Goal: Task Accomplishment & Management: Complete application form

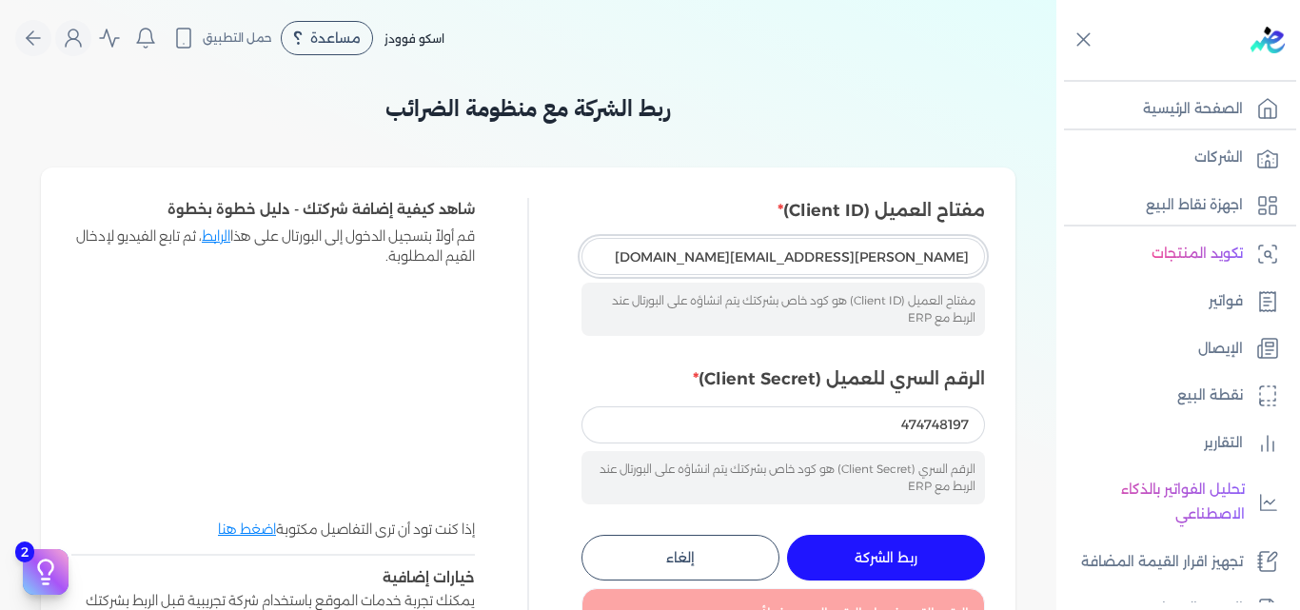
click at [667, 253] on input "mohamed.nagib@sgfinternational.com" at bounding box center [782, 256] width 403 height 36
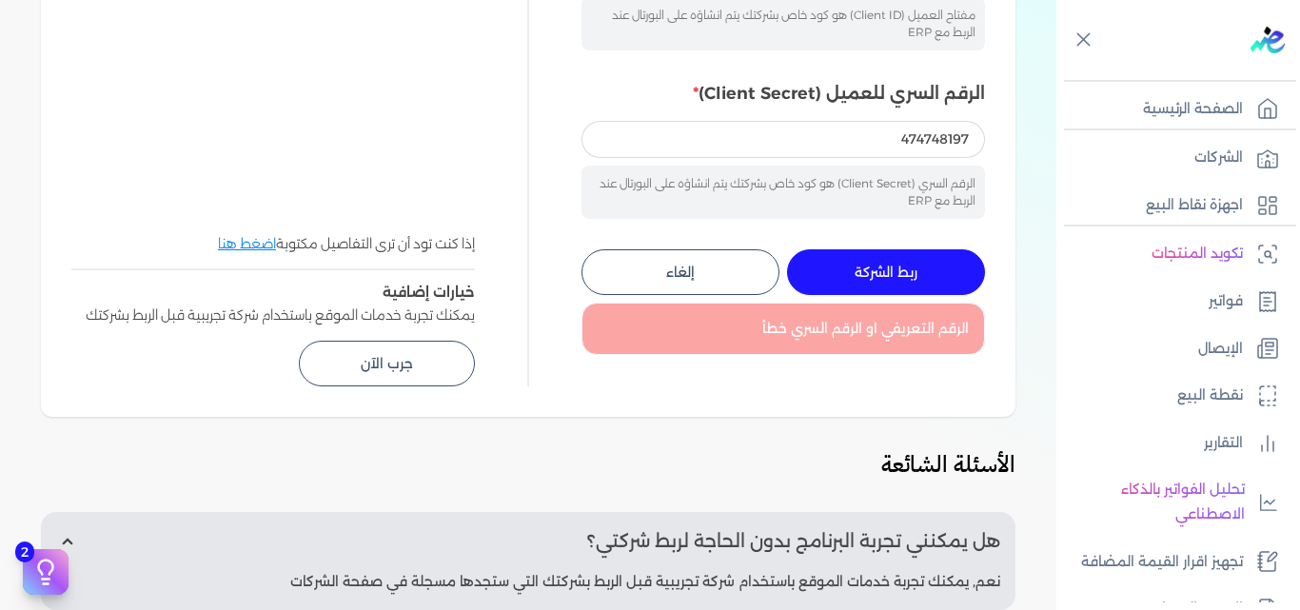
scroll to position [95, 0]
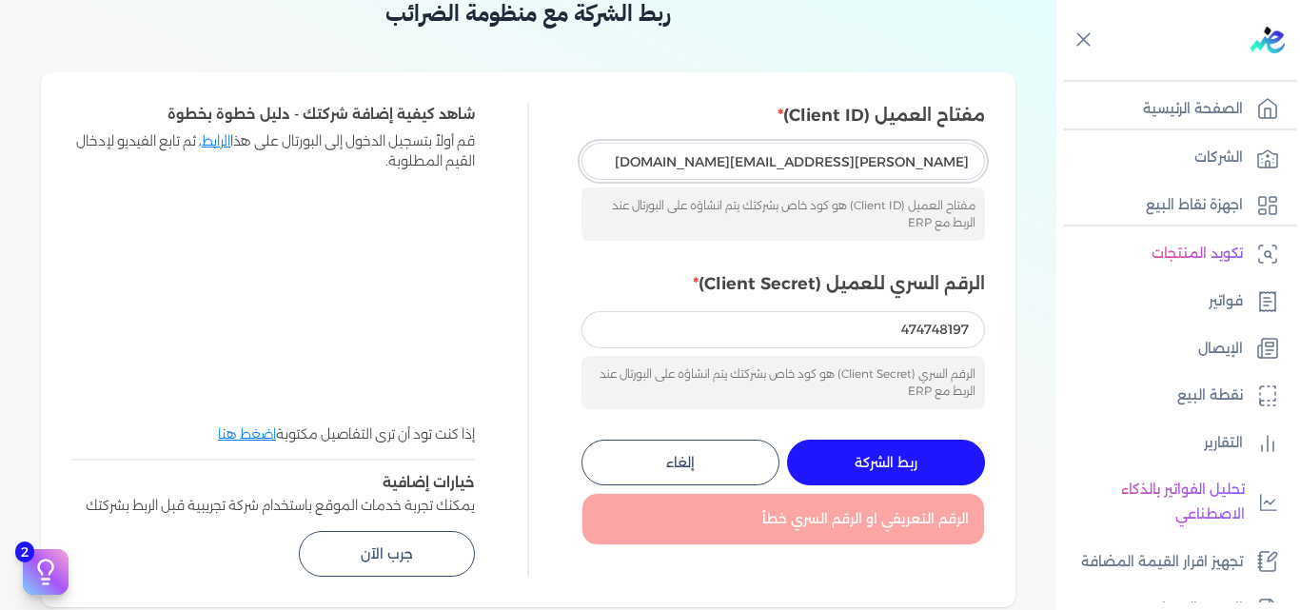
click at [684, 156] on input "mohamed.nagib@sgfinternational.com" at bounding box center [782, 161] width 403 height 36
drag, startPoint x: 684, startPoint y: 156, endPoint x: 1108, endPoint y: 168, distance: 423.6
click at [1108, 168] on div "Toggle Navigation الصفحة الرئيسية الشركات اجهزة نقاط البيع تكويد المنتجات فواتي…" at bounding box center [650, 305] width 1300 height 610
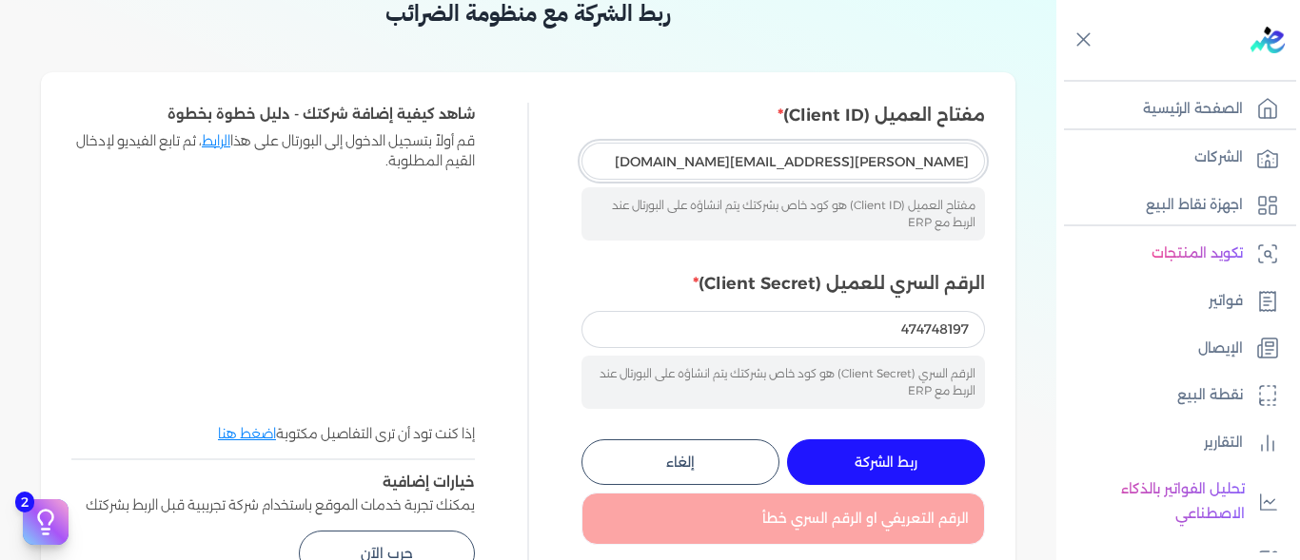
click at [692, 167] on input "mohamed.nagib@sgfinternational.com" at bounding box center [782, 161] width 403 height 36
drag, startPoint x: 692, startPoint y: 167, endPoint x: 991, endPoint y: 161, distance: 298.8
click at [991, 161] on div "مفتاح العميل (Client ID) mohamed.nagib@sgfinternational.com مفتاح العميل (Clien…" at bounding box center [528, 339] width 974 height 535
click at [679, 163] on input "mohamed.nagib@sgfinternational.com" at bounding box center [782, 161] width 403 height 36
type input "m"
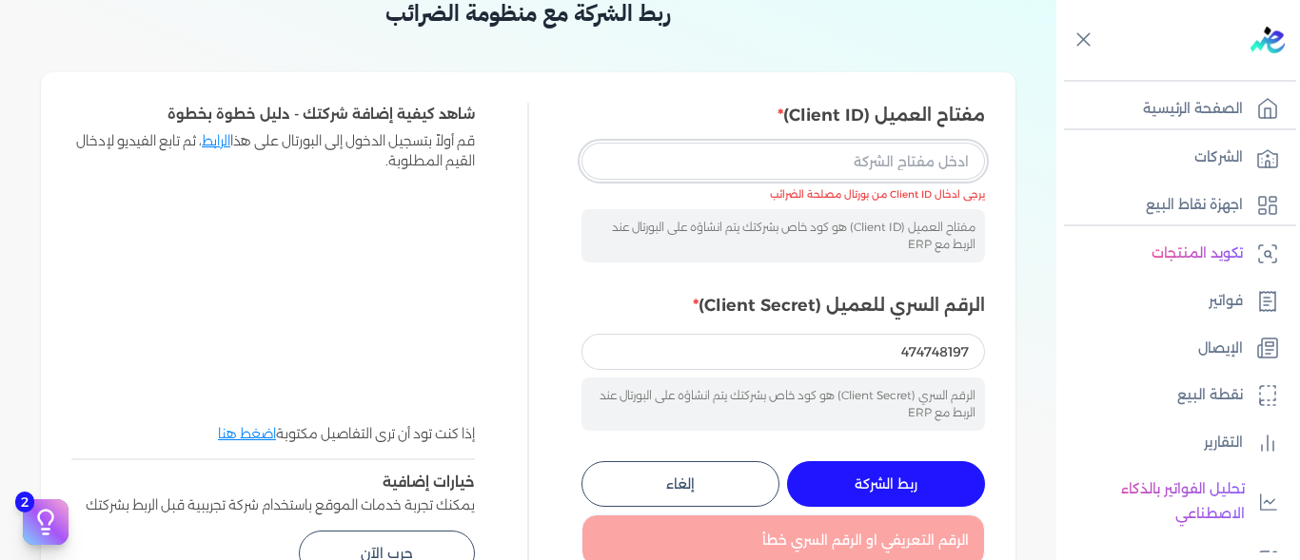
paste input "233cd3e3-afe9-43a4-aab2-0c78c902bb02"
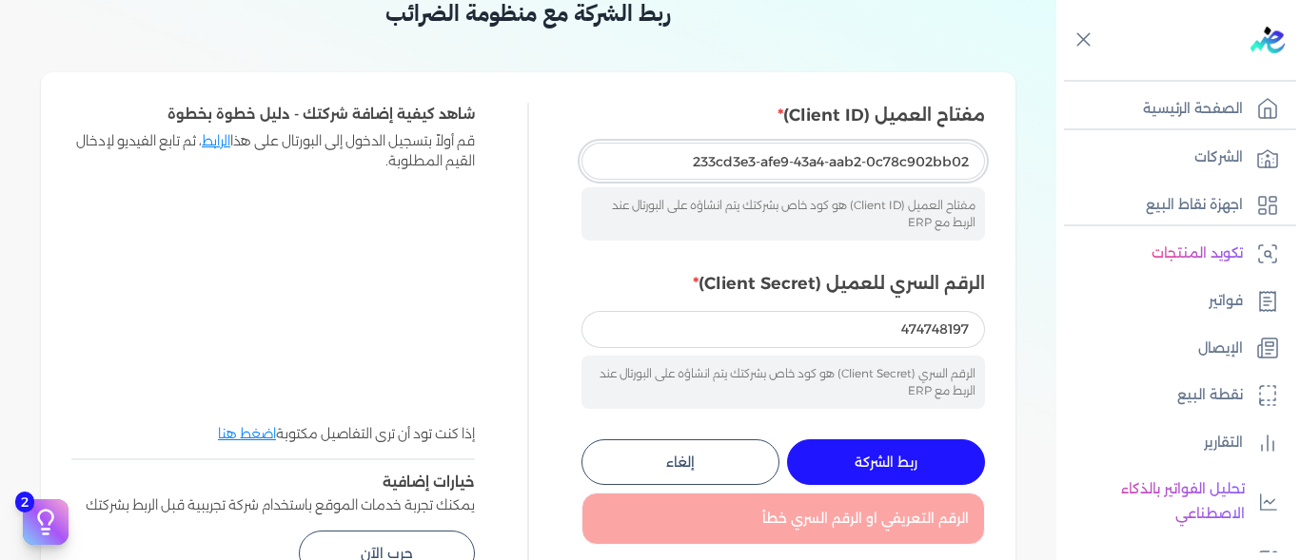
type input "233cd3e3-afe9-43a4-aab2-0c78c902bb02"
click at [835, 337] on input "474748197" at bounding box center [782, 329] width 403 height 36
drag, startPoint x: 835, startPoint y: 337, endPoint x: 1110, endPoint y: 323, distance: 274.4
click at [1103, 323] on div "Toggle Navigation الصفحة الرئيسية الشركات اجهزة نقاط البيع تكويد المنتجات فواتي…" at bounding box center [650, 280] width 1300 height 560
paste input "126f4c2d-d2cd-449e-8759-4b2ce7cdfa7b"
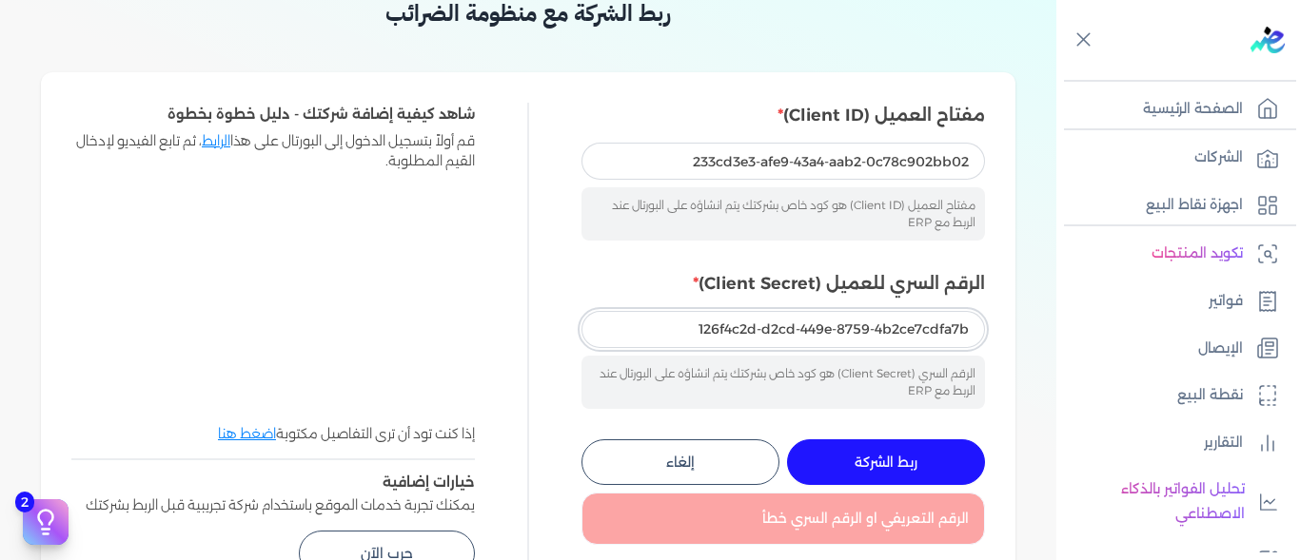
type input "126f4c2d-d2cd-449e-8759-4b2ce7cdfa7b"
click at [914, 456] on span "ربط الشركة" at bounding box center [886, 462] width 63 height 13
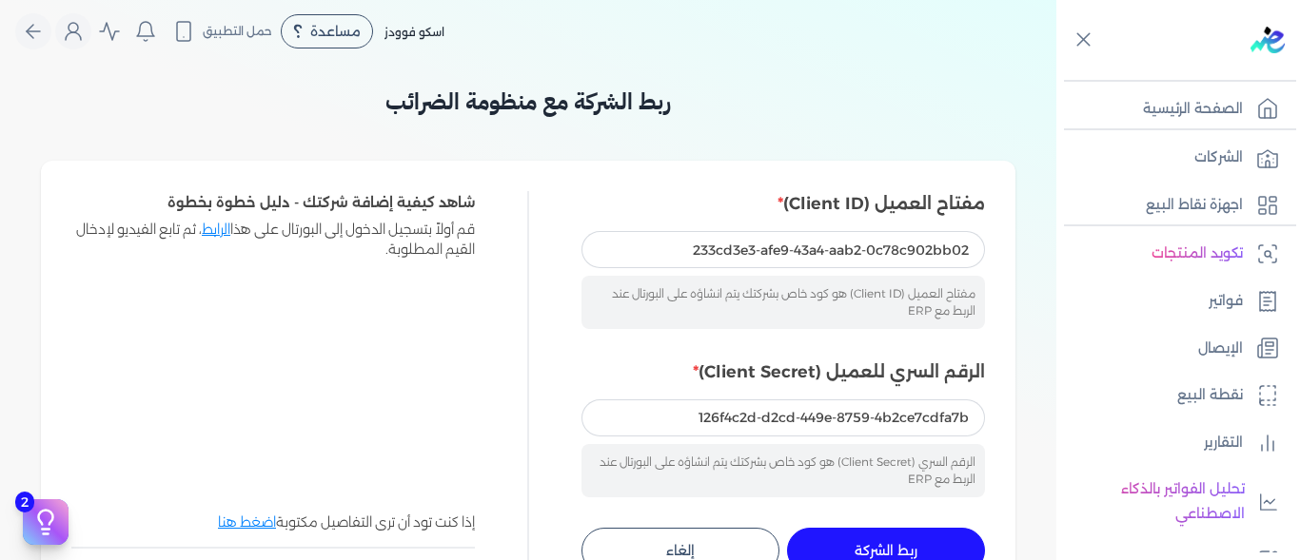
scroll to position [0, 0]
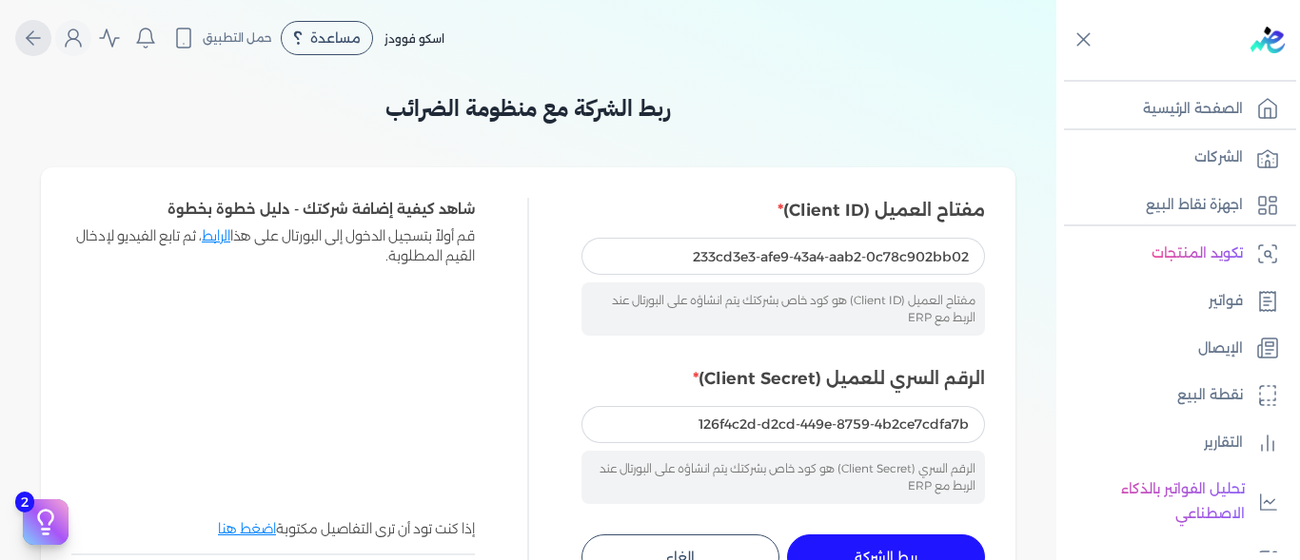
click at [33, 42] on icon "Global" at bounding box center [30, 37] width 7 height 13
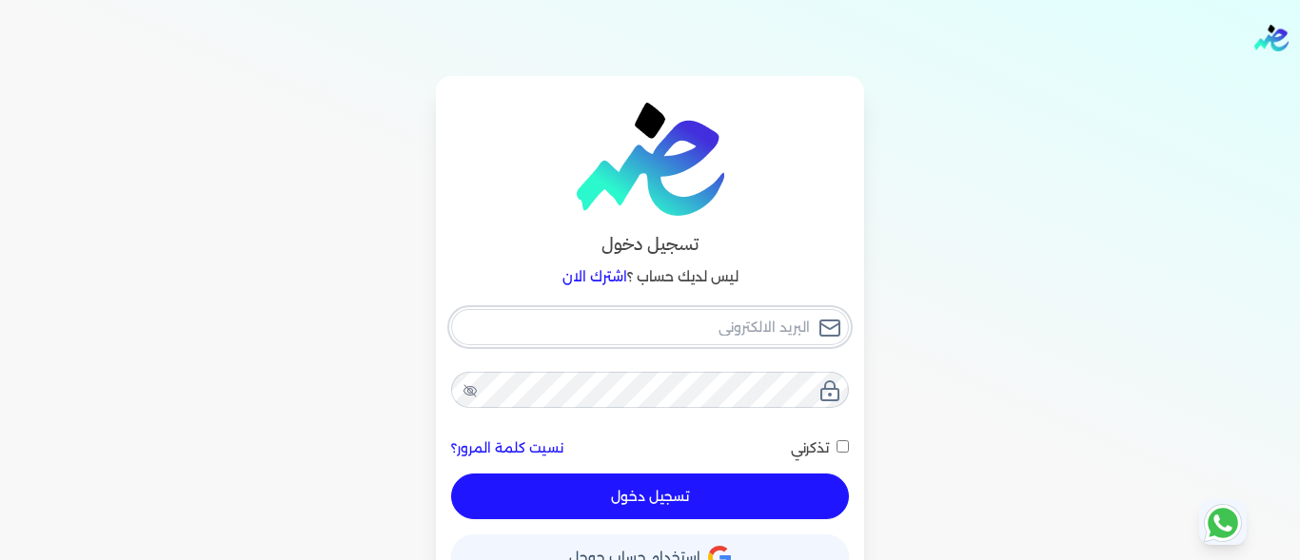
type input "[PERSON_NAME][EMAIL_ADDRESS][DOMAIN_NAME]"
click at [698, 505] on button "تسجيل دخول" at bounding box center [650, 497] width 398 height 46
checkbox input "false"
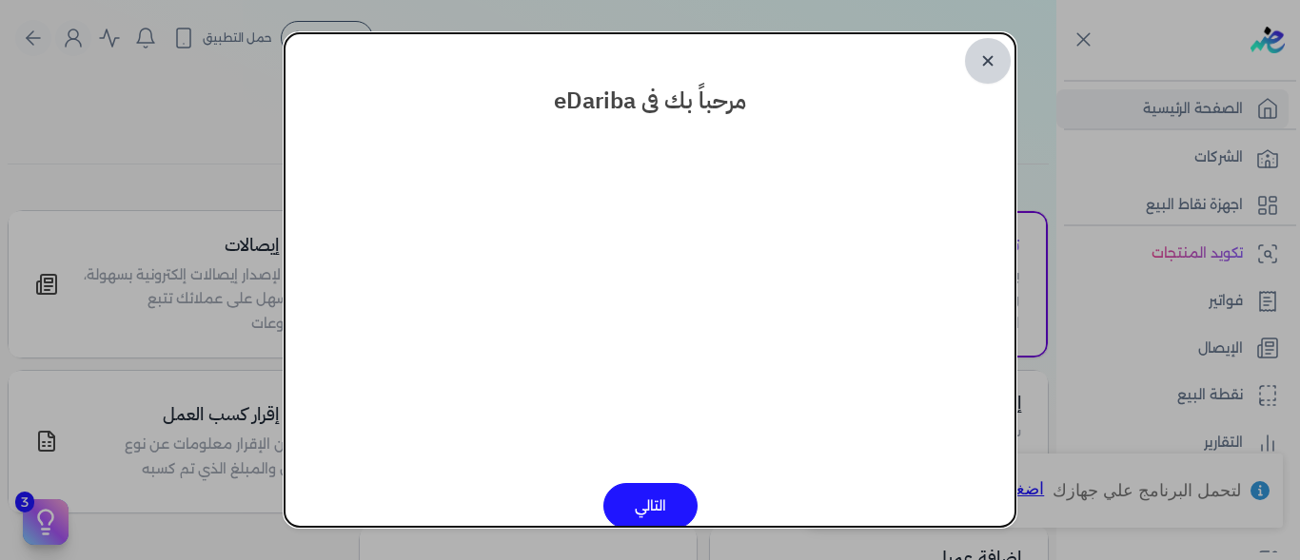
click at [988, 57] on link "✕" at bounding box center [988, 61] width 46 height 46
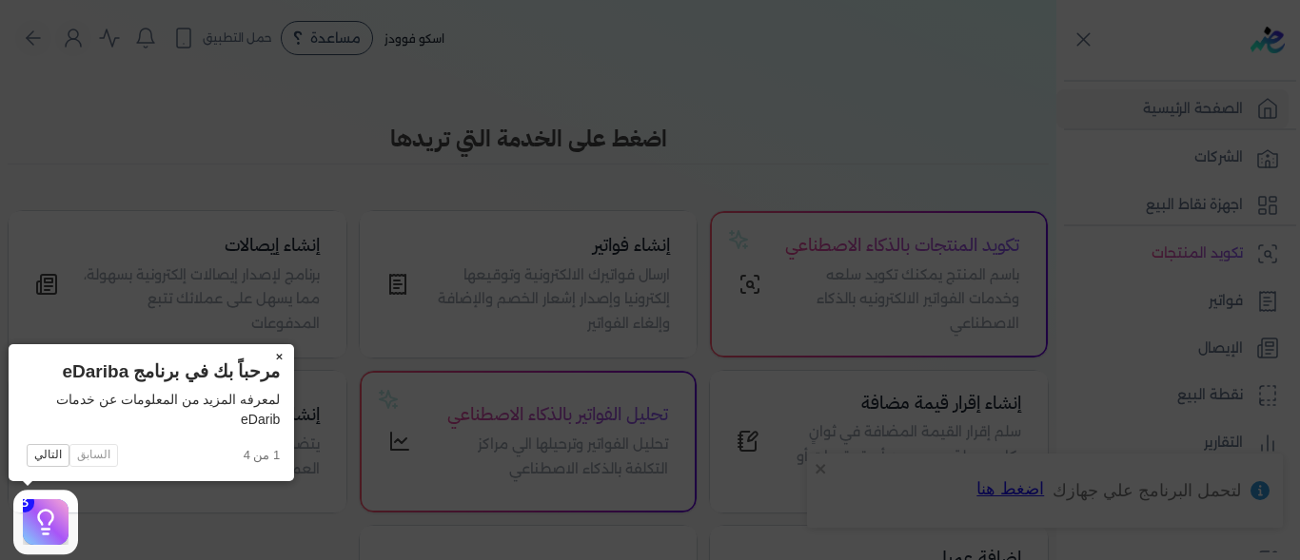
click at [276, 354] on button "×" at bounding box center [279, 357] width 30 height 27
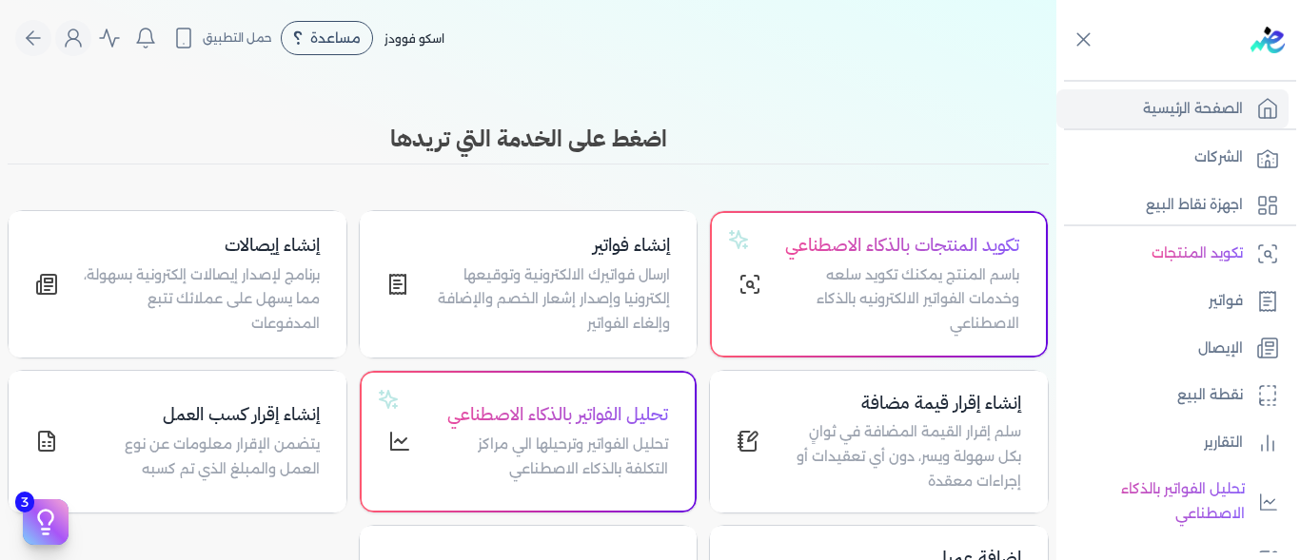
click at [424, 42] on span "اسكو فوودز" at bounding box center [414, 38] width 60 height 14
click at [861, 62] on nav "Toggle Navigation الاسعار العمولات مساعدة خدمة العملاء دليل المستخدم تسجيل الدخ…" at bounding box center [528, 38] width 1056 height 76
click at [1214, 147] on p "الشركات" at bounding box center [1218, 158] width 49 height 25
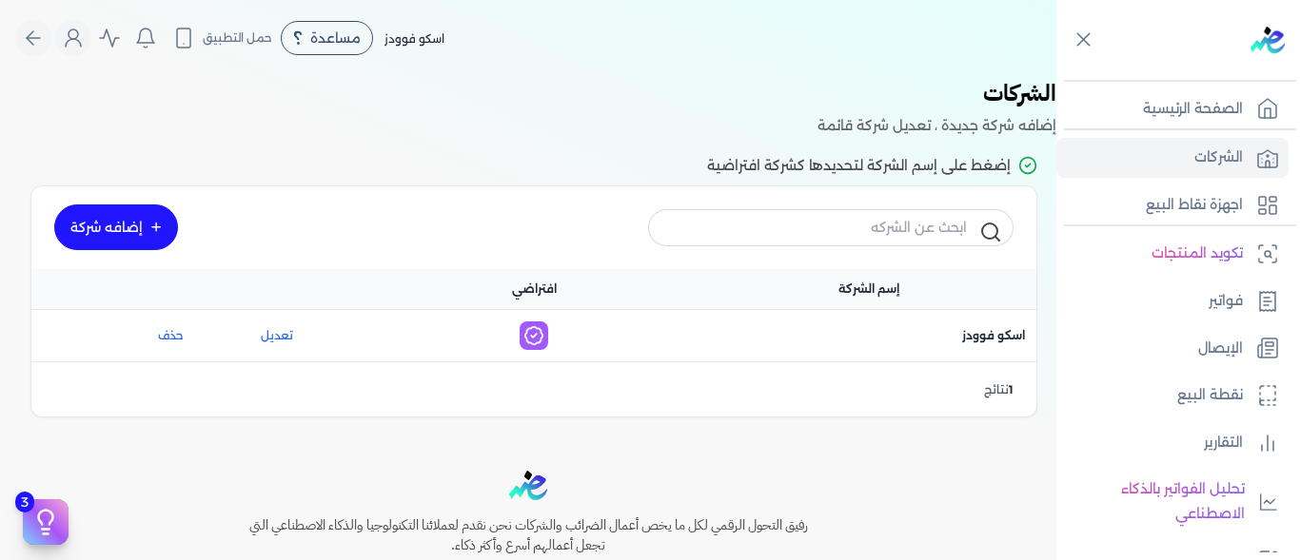
click at [125, 219] on link "إضافه شركة" at bounding box center [116, 228] width 124 height 46
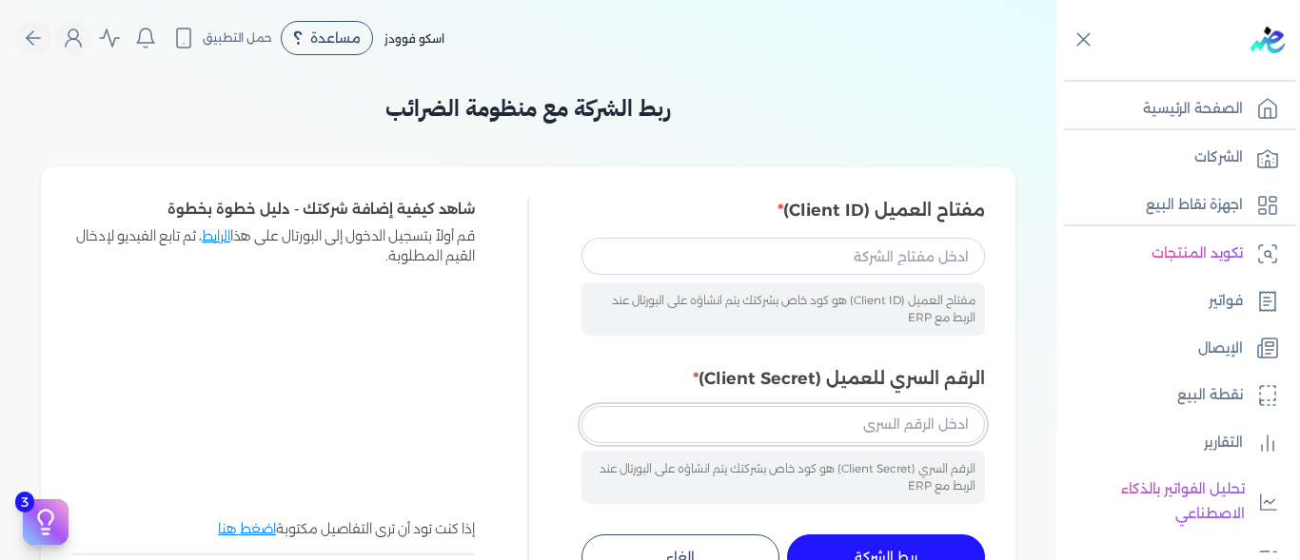
click at [840, 441] on input "الرقم السري للعميل (Client Secret)" at bounding box center [782, 424] width 403 height 36
paste input "126f4c2d-d2cd-449e-8759-4b2ce7cdfa7b"
type input "126f4c2d-d2cd-449e-8759-4b2ce7cdfa7b"
click at [820, 264] on input "مفتاح العميل (Client ID)" at bounding box center [782, 256] width 403 height 36
paste input "233cd3e3-afe9-43a4-aab2-0c78c902bb02"
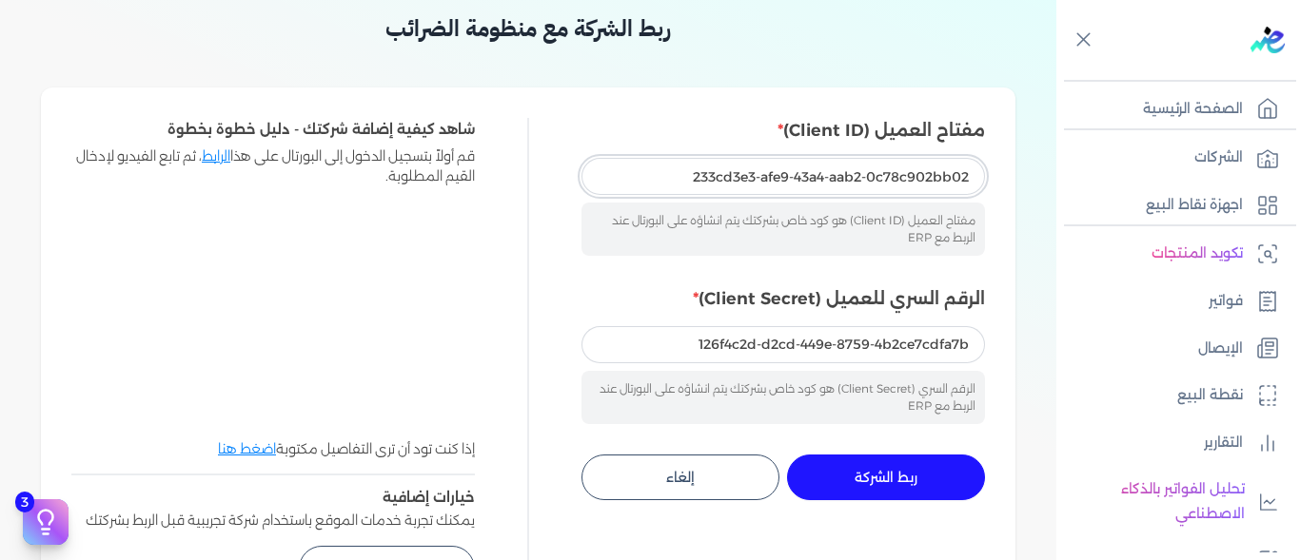
scroll to position [190, 0]
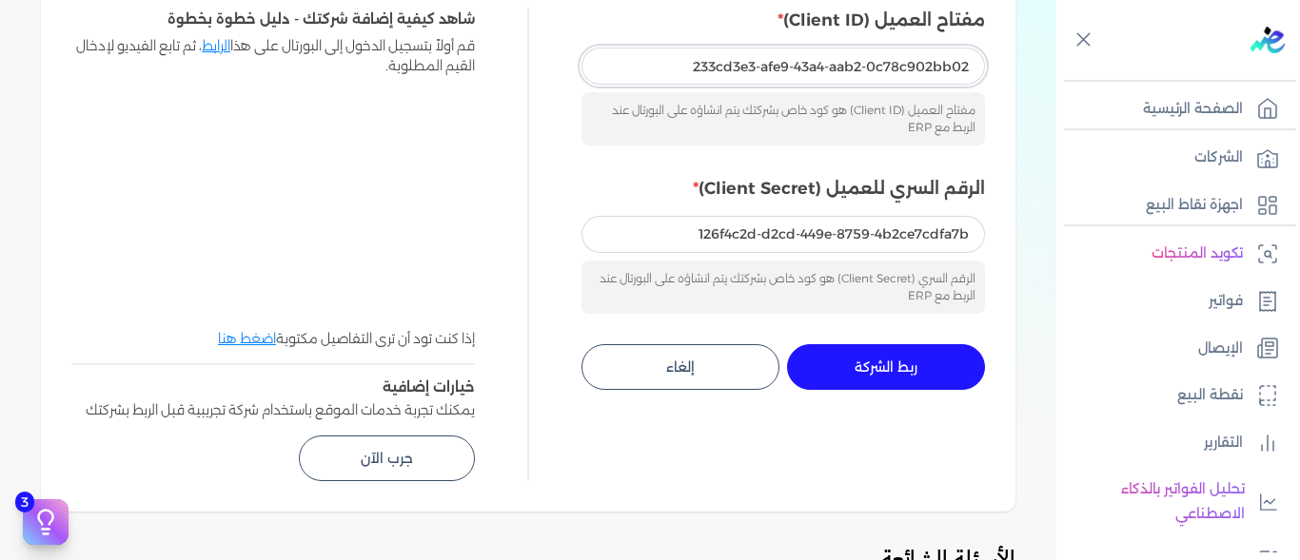
type input "233cd3e3-afe9-43a4-aab2-0c78c902bb02"
click at [942, 356] on button "ربط الشركة جاري التنفيذ" at bounding box center [886, 367] width 198 height 46
click at [890, 364] on span "ربط الشركة" at bounding box center [886, 367] width 63 height 13
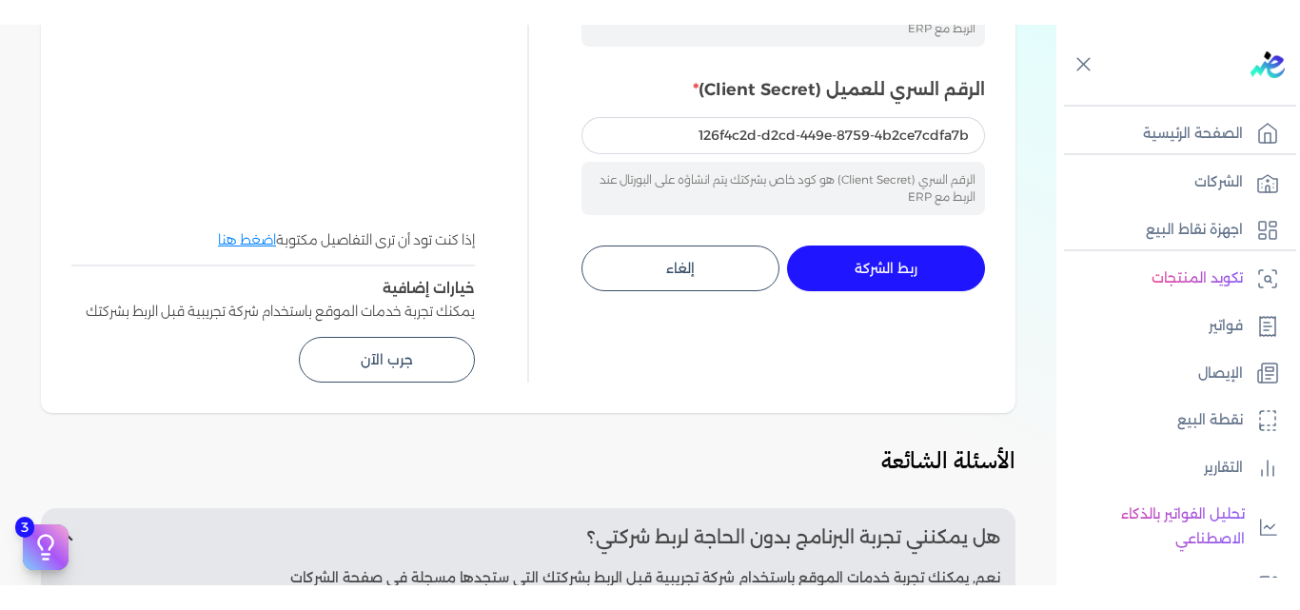
scroll to position [285, 0]
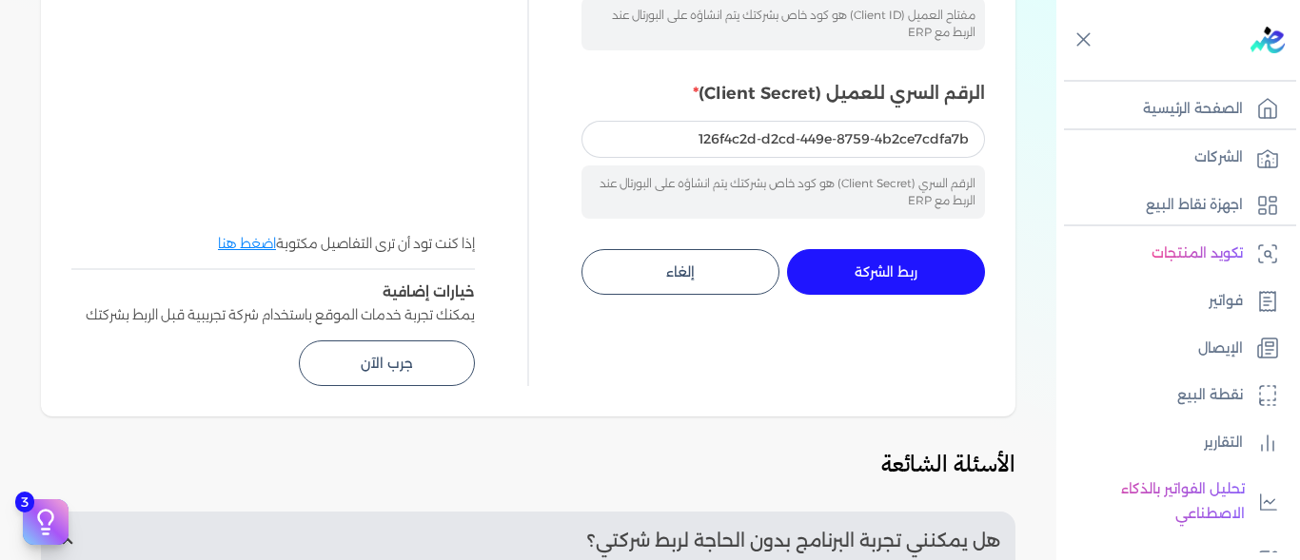
drag, startPoint x: 874, startPoint y: 264, endPoint x: 838, endPoint y: 340, distance: 83.9
drag, startPoint x: 838, startPoint y: 340, endPoint x: 834, endPoint y: 360, distance: 20.5
click at [834, 360] on div "مفتاح العميل (Client ID) 233cd3e3-afe9-43a4-aab2-0c78c902bb02 مفتاح العميل (Cli…" at bounding box center [782, 149] width 403 height 474
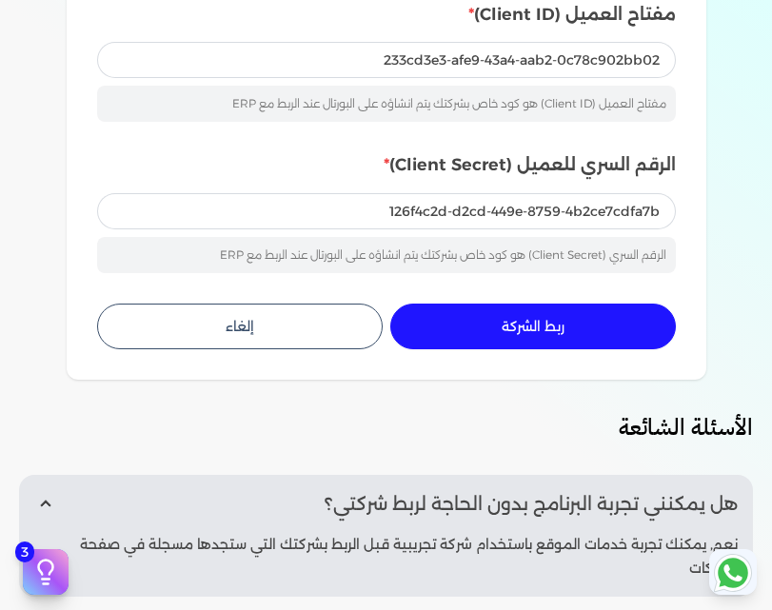
scroll to position [761, 0]
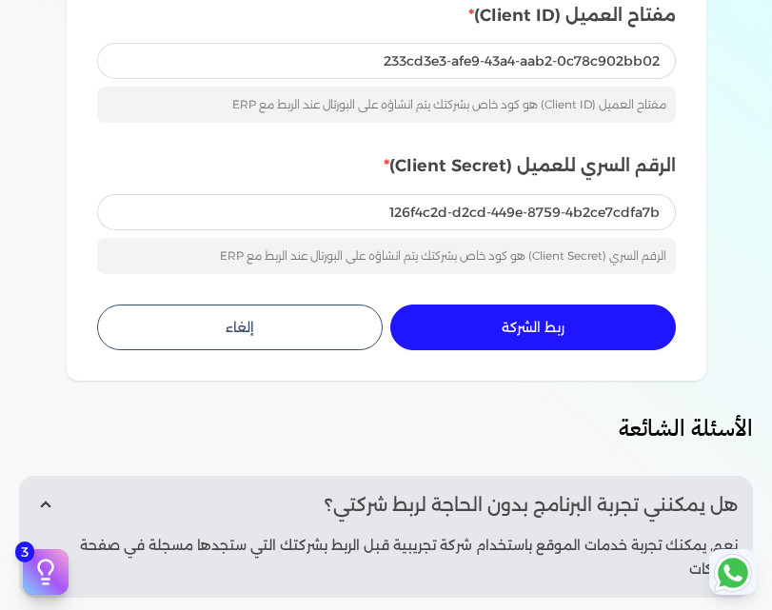
click at [547, 328] on span "ربط الشركة" at bounding box center [532, 327] width 63 height 13
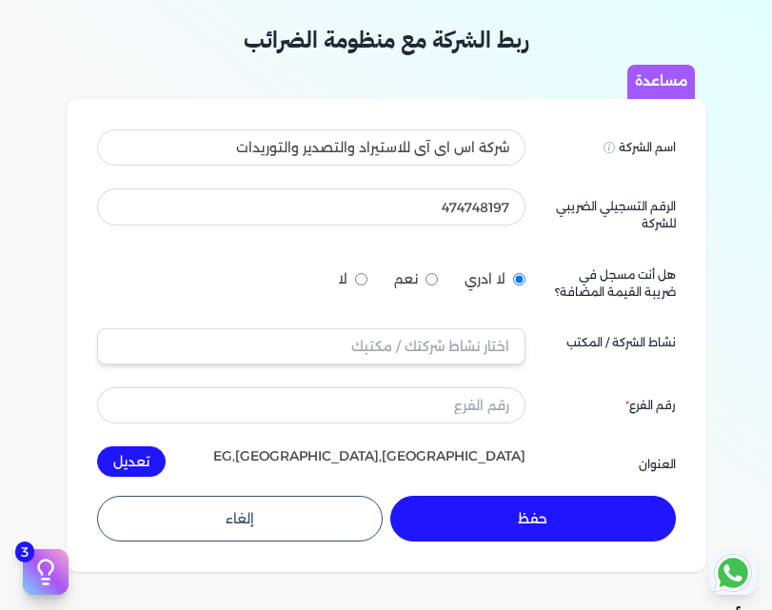
scroll to position [95, 0]
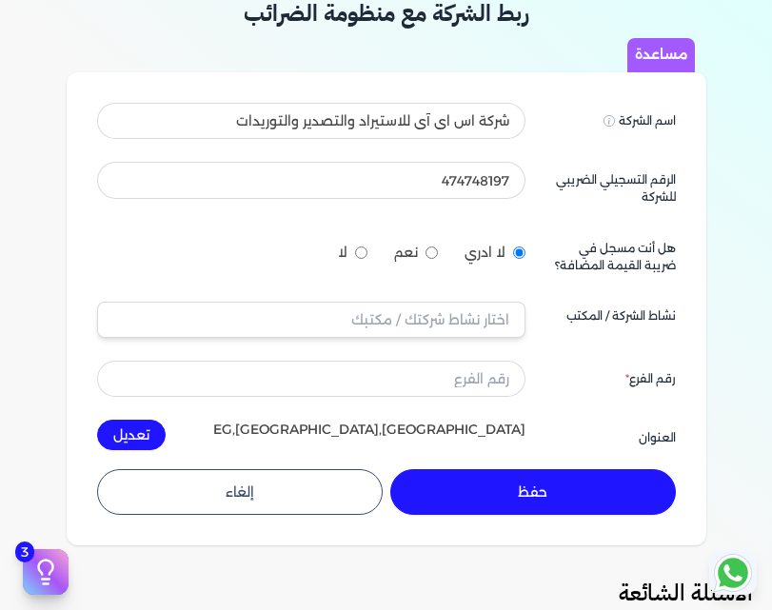
click at [315, 340] on div "اسم الشركة Displayed on public forums, such as Preline شركة اس اى آى للاستيراد …" at bounding box center [386, 276] width 579 height 347
click at [294, 313] on input "text" at bounding box center [311, 320] width 428 height 36
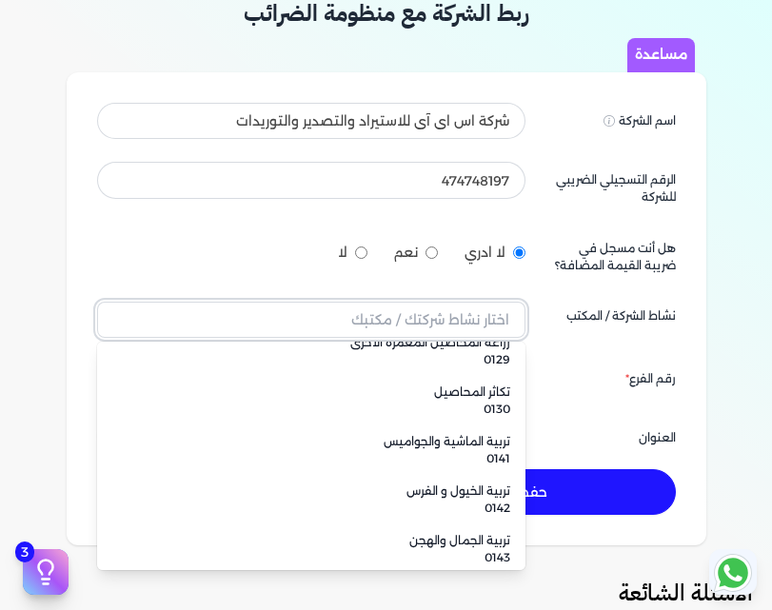
scroll to position [856, 0]
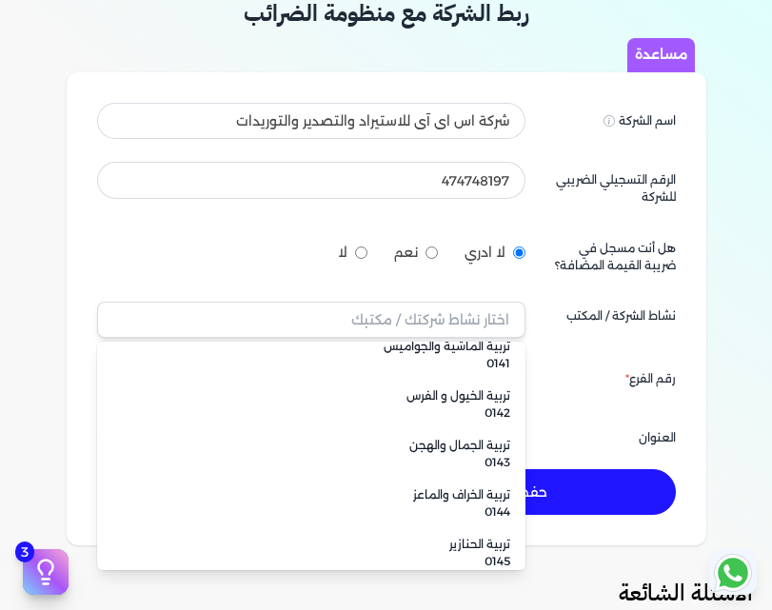
click at [265, 265] on div "لا ادري نعم لا" at bounding box center [311, 252] width 428 height 45
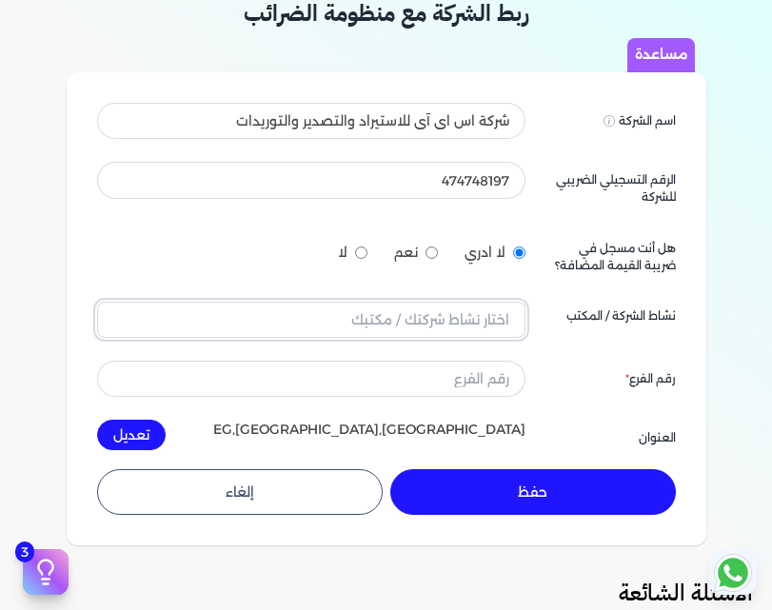
click at [405, 305] on input "text" at bounding box center [311, 320] width 428 height 36
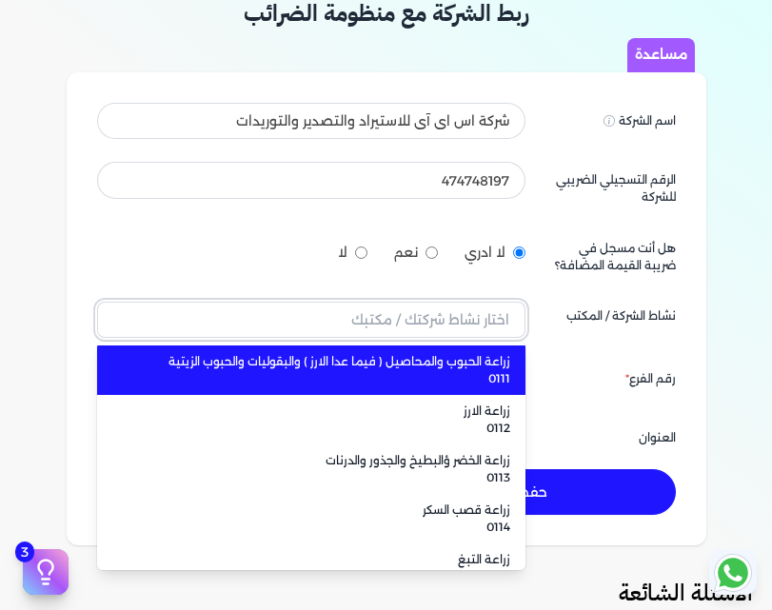
click at [403, 318] on input "text" at bounding box center [311, 320] width 428 height 36
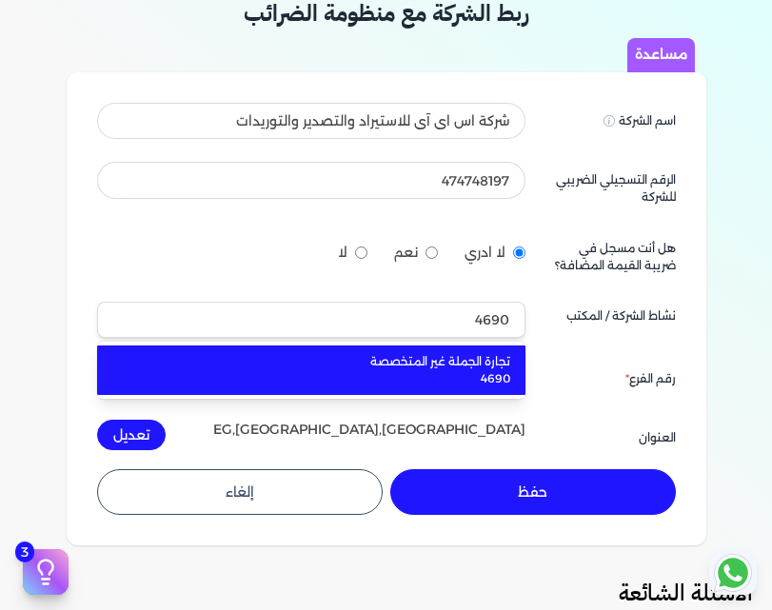
click at [395, 361] on span "تجارة الجملة غير المتخصصة" at bounding box center [322, 361] width 375 height 17
type input "تجارة الجملة غير المتخصصة 4690"
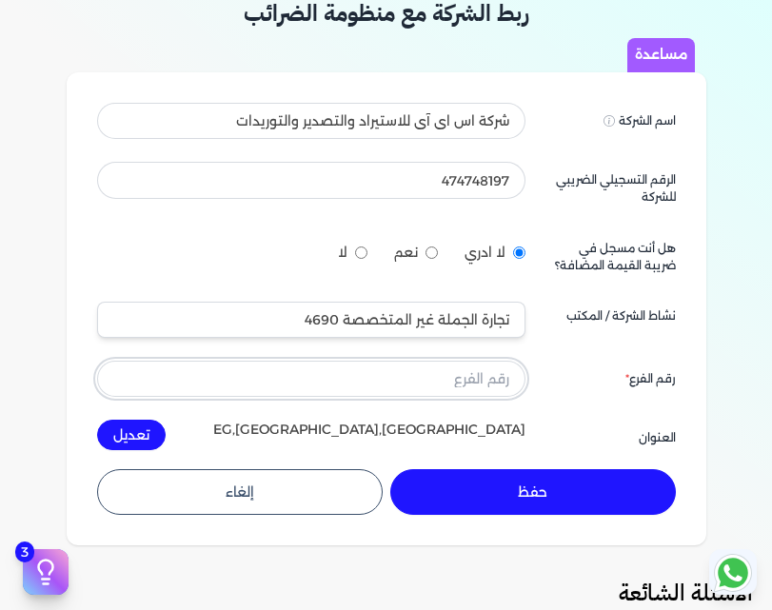
click at [450, 383] on input "text" at bounding box center [311, 379] width 428 height 36
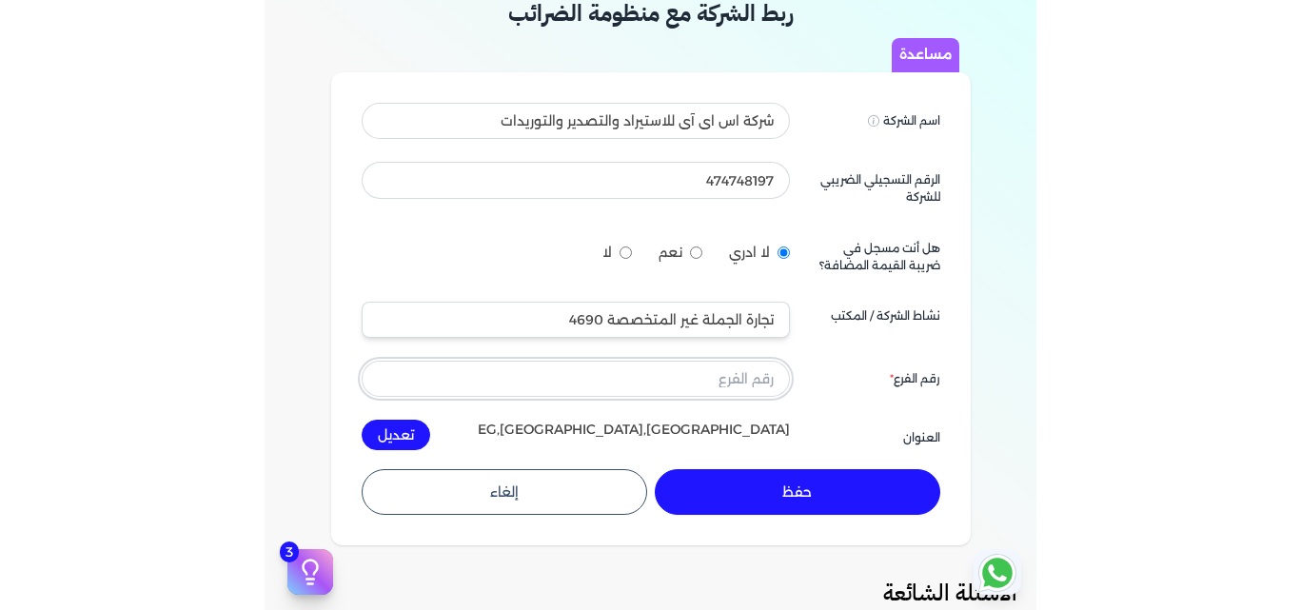
scroll to position [190, 0]
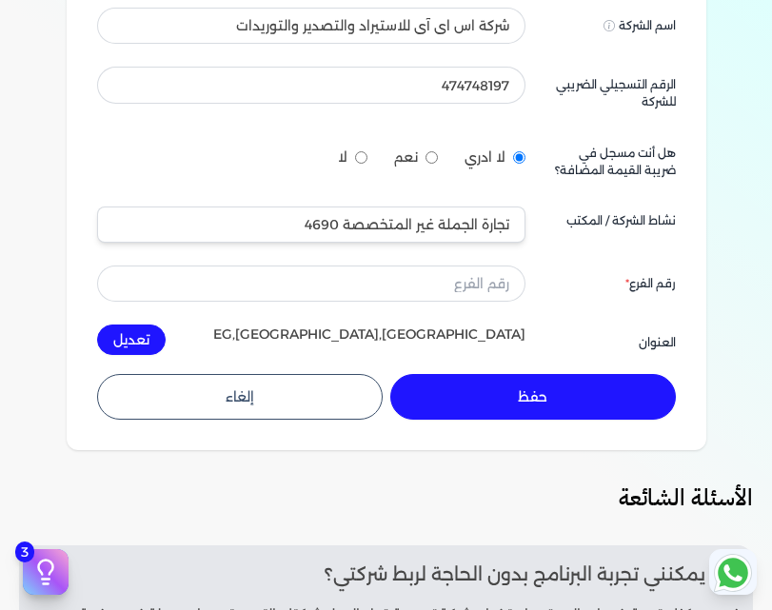
click at [564, 383] on form "اسم الشركة Displayed on public forums, such as Preline شركة اس اى آى للاستيراد …" at bounding box center [386, 214] width 579 height 412
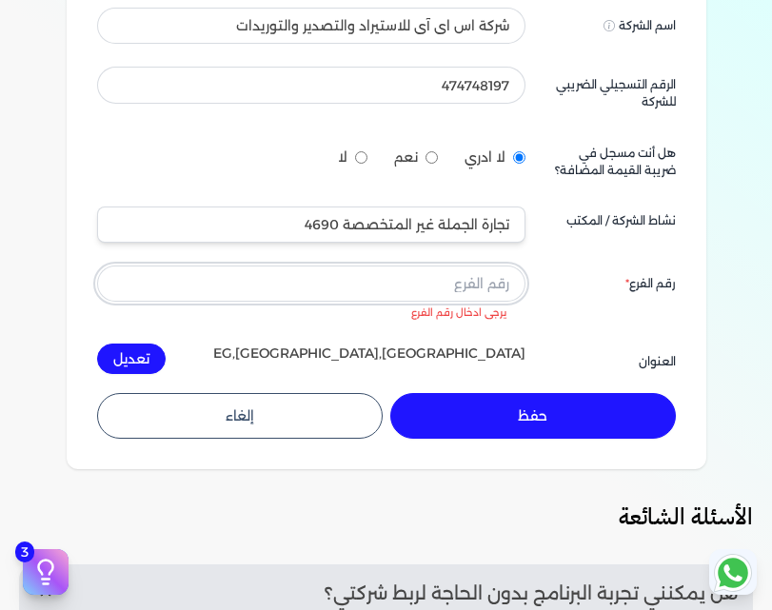
click at [473, 288] on input "text" at bounding box center [311, 283] width 428 height 36
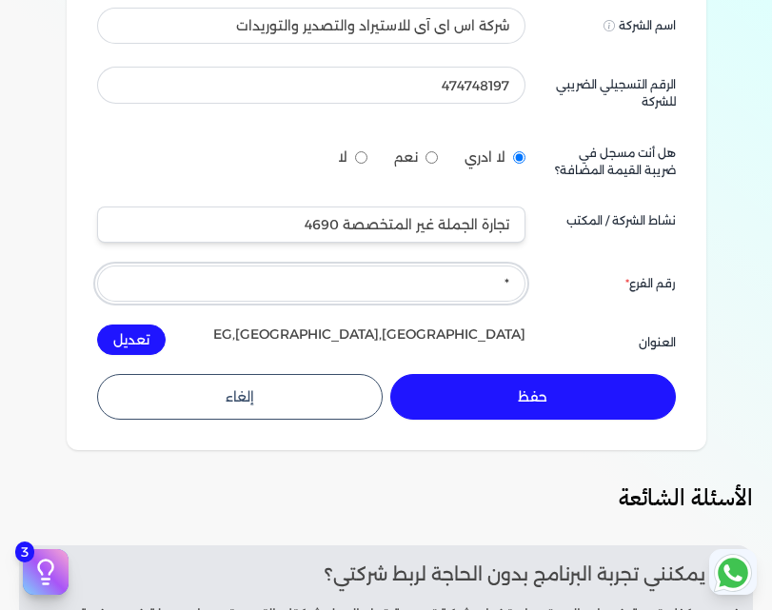
type input "*"
click at [97, 324] on button "تعديل" at bounding box center [131, 339] width 69 height 30
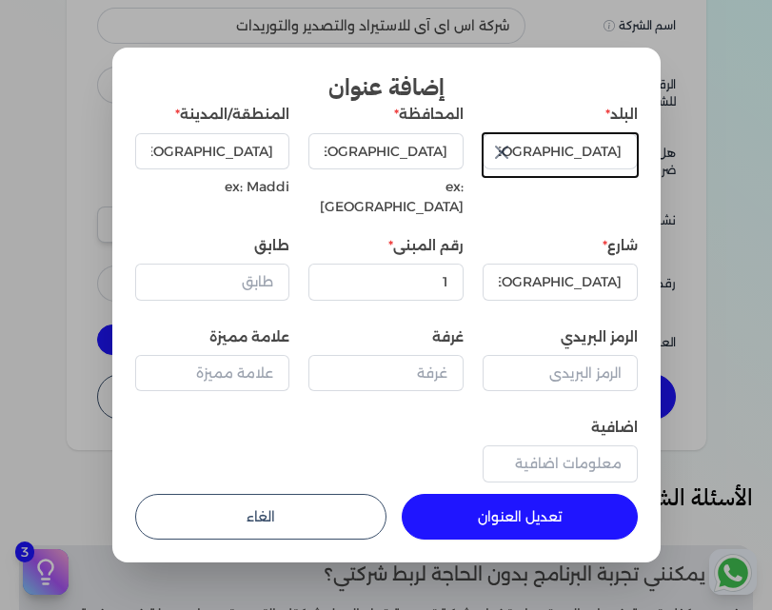
click at [304, 507] on button "الغاء" at bounding box center [260, 517] width 251 height 46
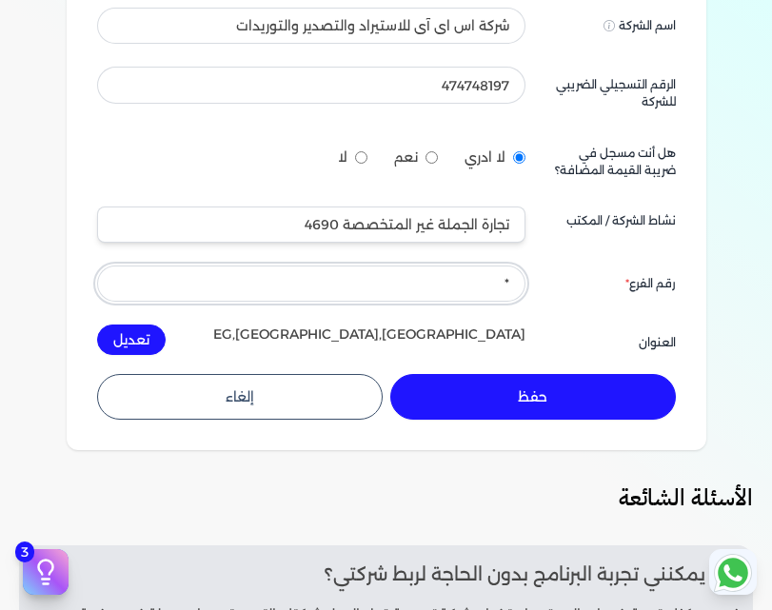
drag, startPoint x: 468, startPoint y: 280, endPoint x: 672, endPoint y: 299, distance: 204.5
click at [672, 299] on div "اسم الشركة Displayed on public forums, such as Preline شركة اس اى آى للاستيراد …" at bounding box center [386, 181] width 579 height 347
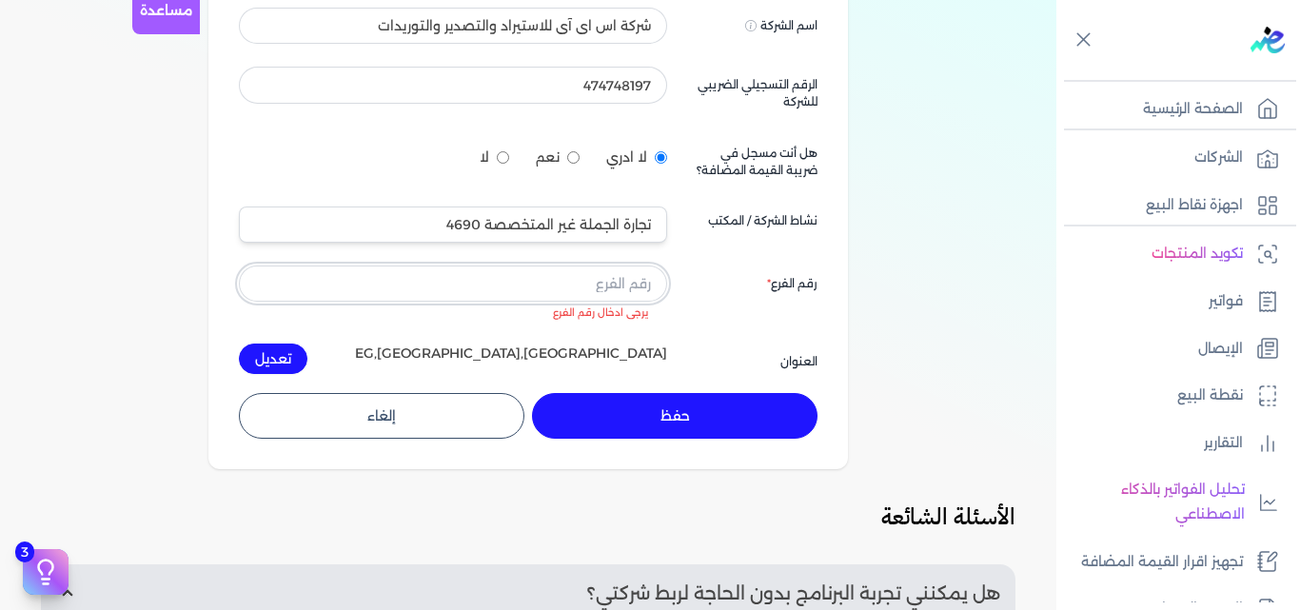
click at [519, 279] on input "text" at bounding box center [453, 283] width 428 height 36
click at [592, 283] on input "text" at bounding box center [453, 283] width 428 height 36
paste input "0 / 0 المبنى الادارى كفرال[GEOGRAPHIC_DATA] من ترعة المنصورية - الهرم- [GEOGRAP…"
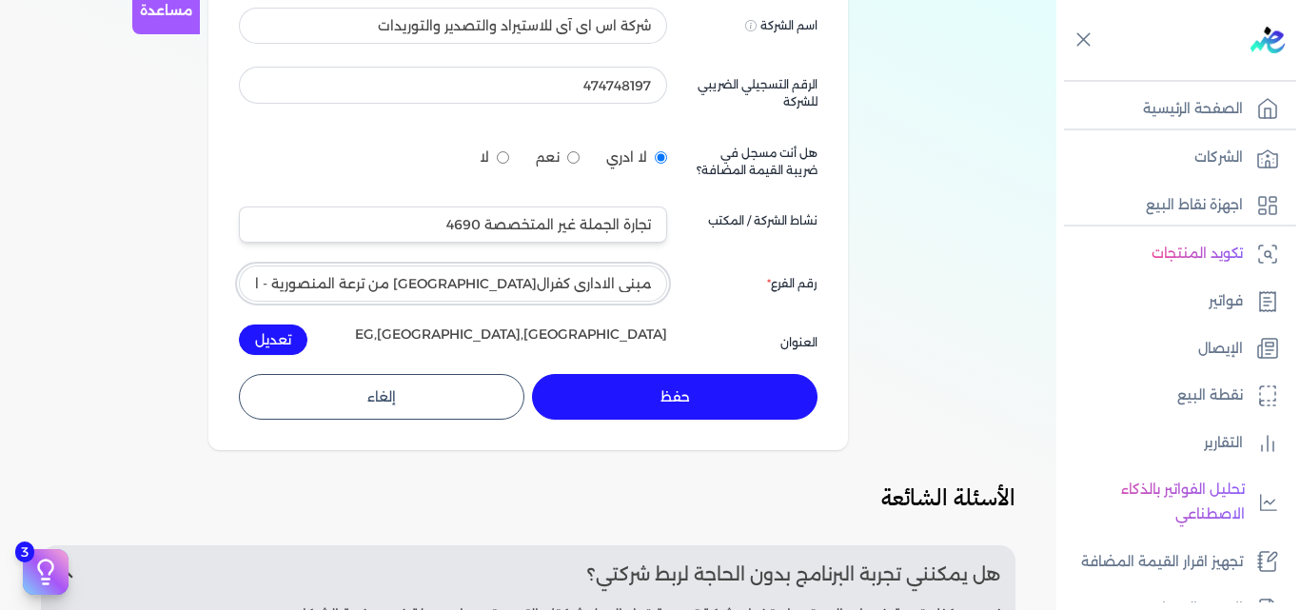
type input "0 / 0 المبنى الادارى كفرال[GEOGRAPHIC_DATA] من ترعة المنصورية - الهرم- [GEOGRAP…"
click at [693, 381] on button "حفظ" at bounding box center [674, 397] width 285 height 46
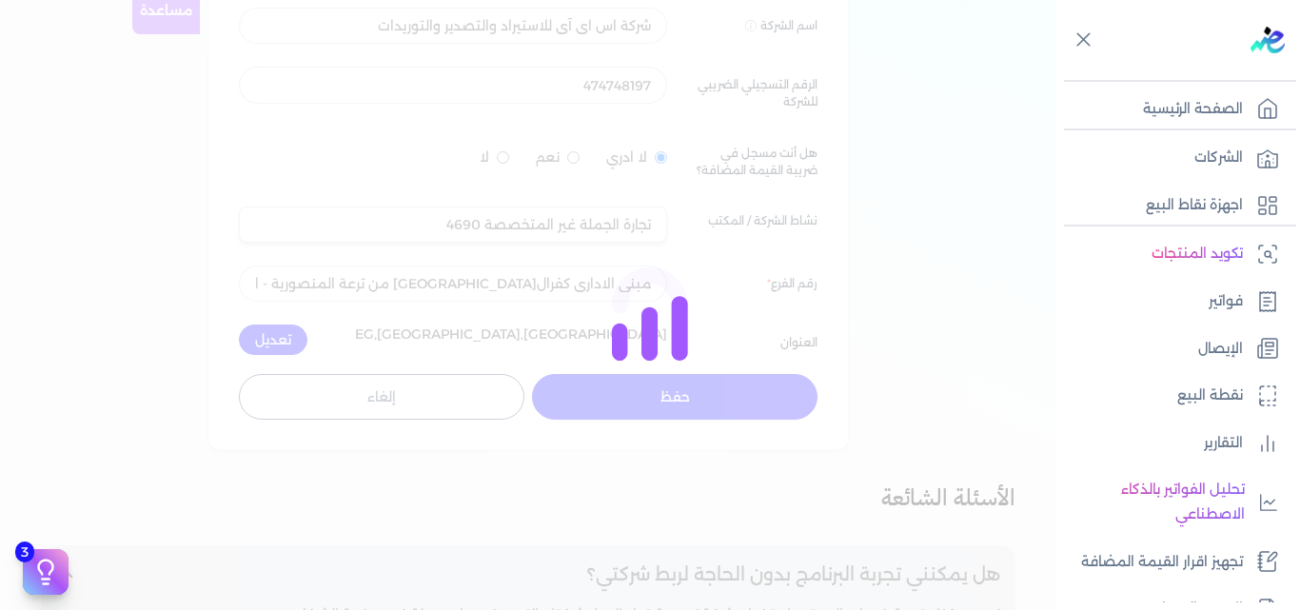
scroll to position [0, 0]
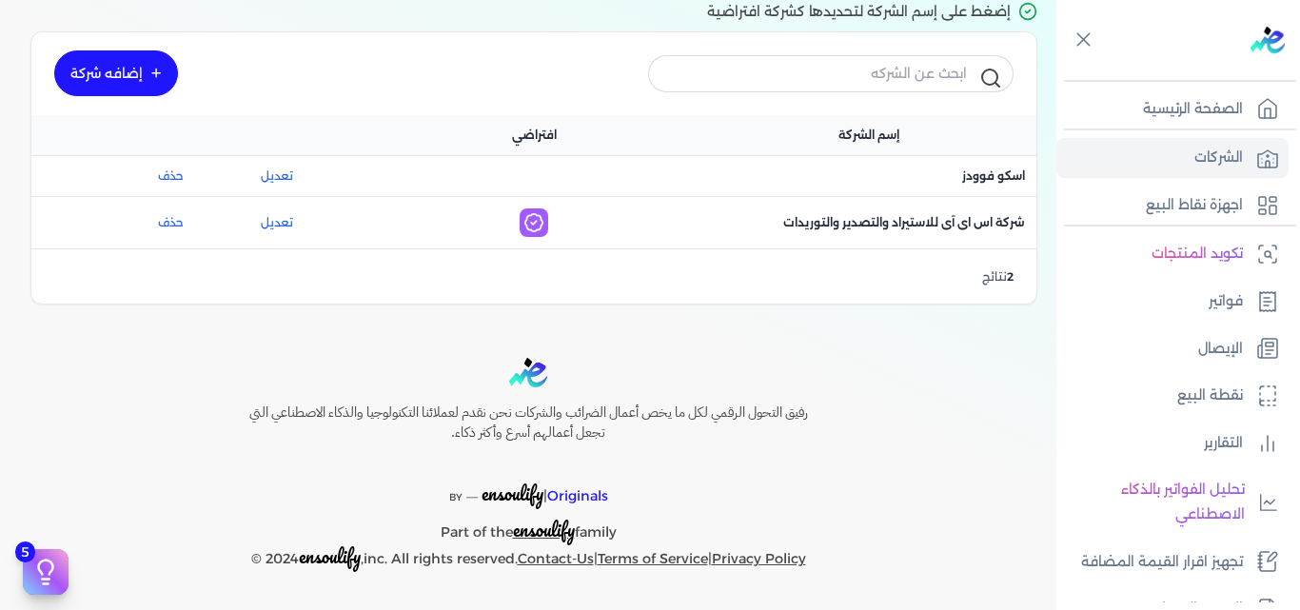
scroll to position [154, 0]
click at [806, 216] on span "اسم الشركة : شركة اس اى آى للاستيراد والتصدير والتوريدات" at bounding box center [904, 222] width 242 height 17
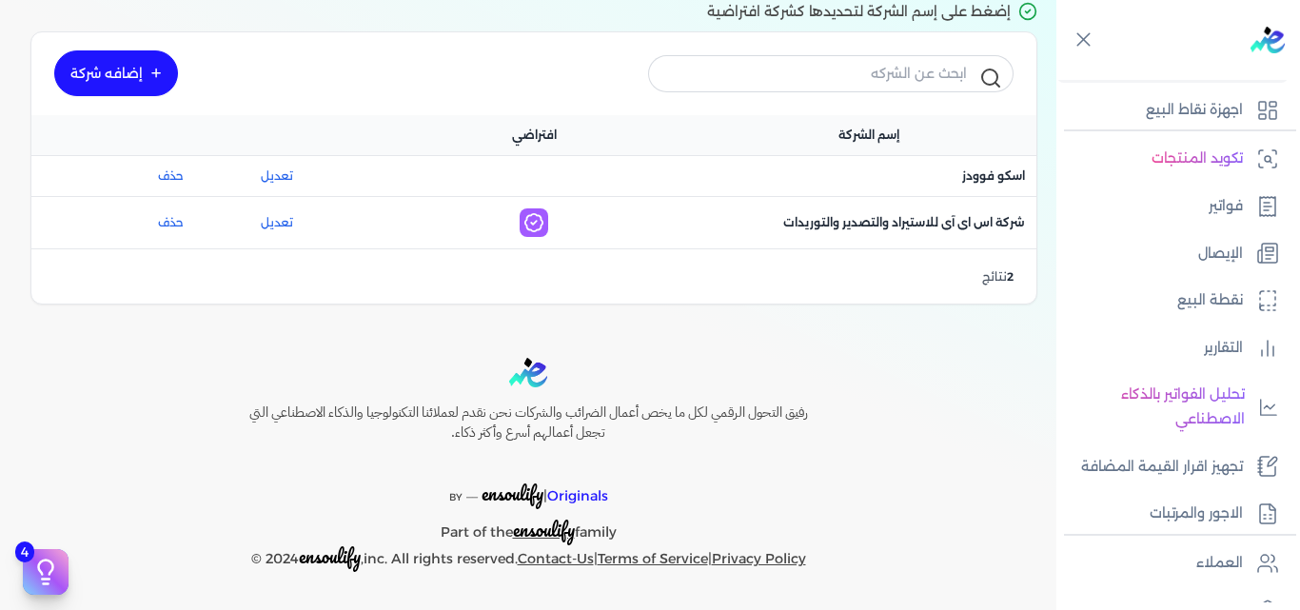
scroll to position [0, 0]
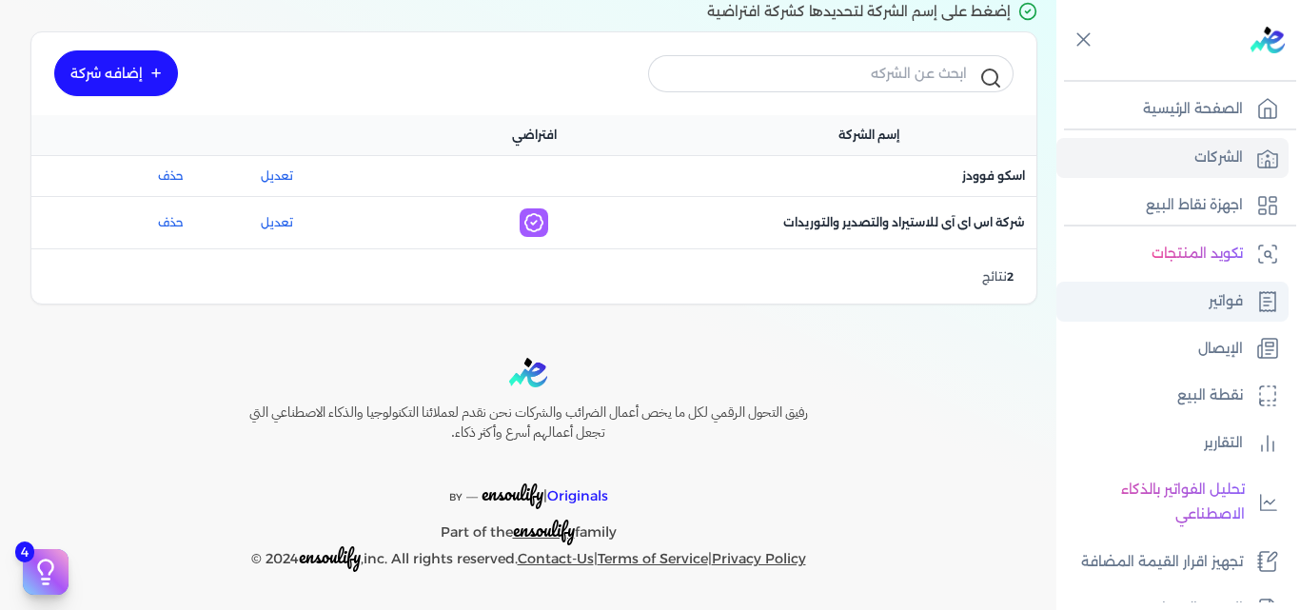
click at [1169, 297] on link "فواتير" at bounding box center [1172, 302] width 232 height 40
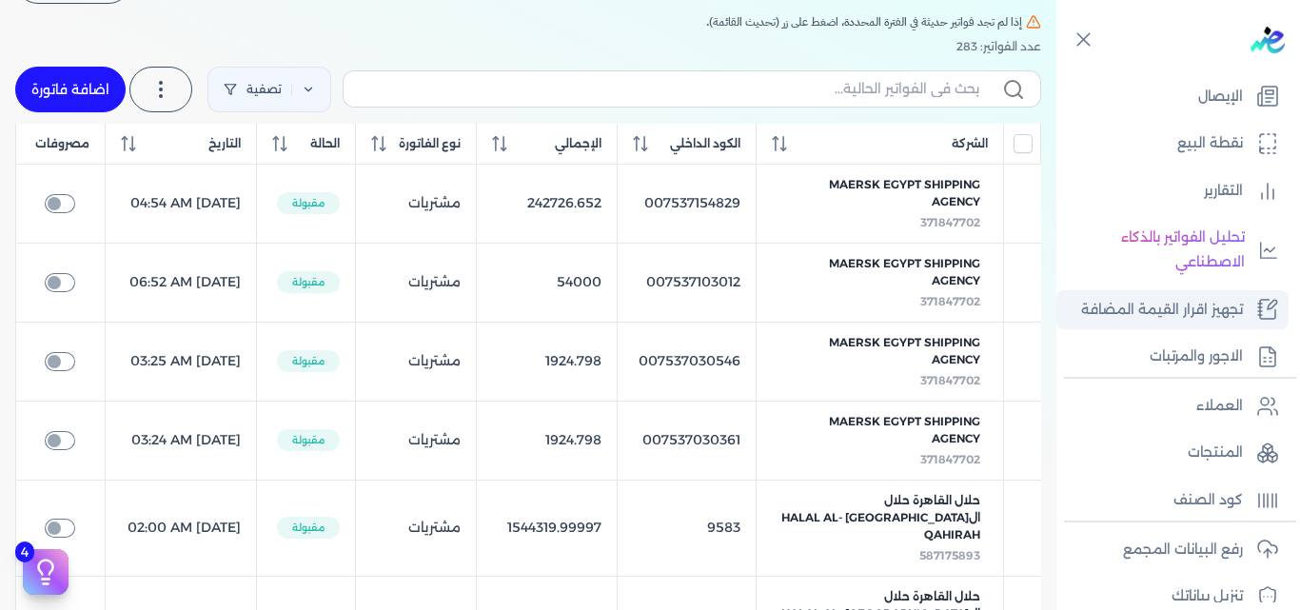
scroll to position [285, 0]
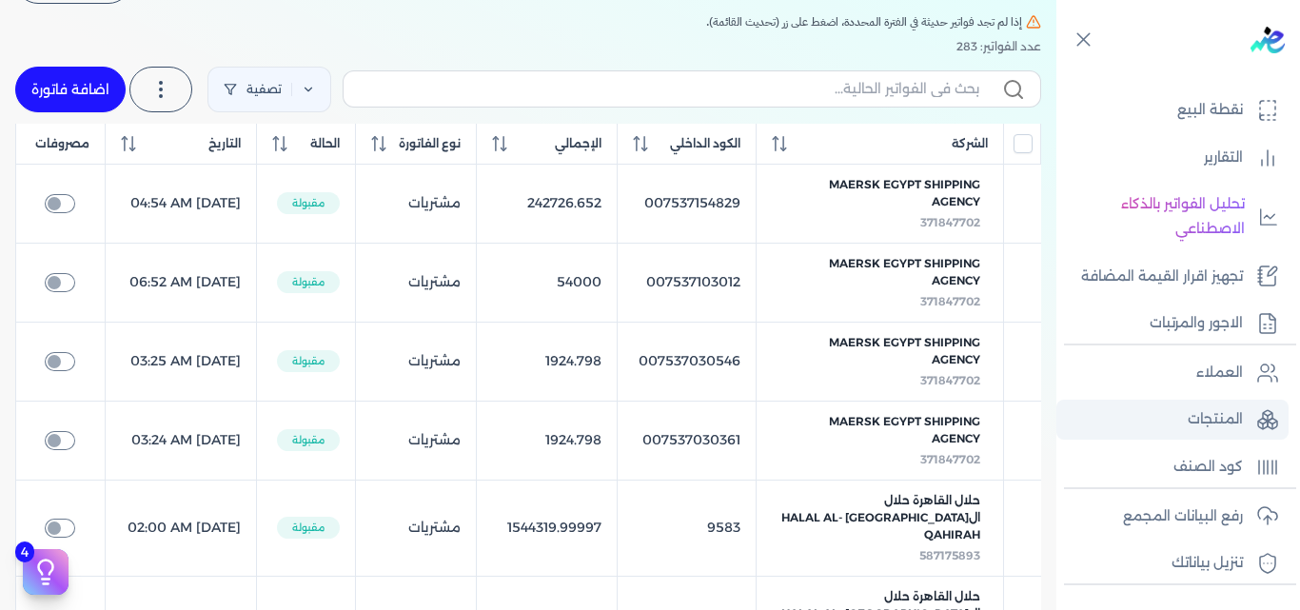
click at [1172, 422] on link "المنتجات" at bounding box center [1172, 420] width 232 height 40
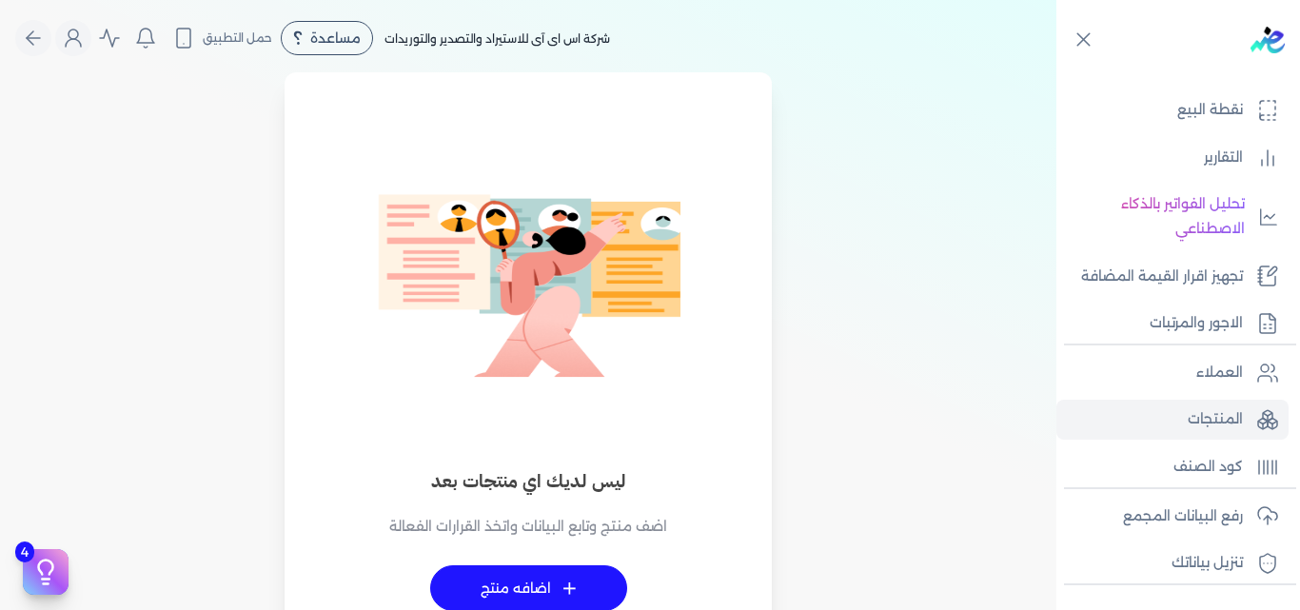
click at [218, 103] on div "ليس لديك اي منتجات بعد اضف منتج وتابع البيانات واتخذ القرارات الفعالة + اضافه م…" at bounding box center [527, 387] width 1033 height 584
click at [527, 38] on span "شركة اس اى آى للاستيراد والتصدير والتوريدات" at bounding box center [497, 38] width 226 height 14
click at [503, 37] on span "شركة اس اى آى للاستيراد والتصدير والتوريدات" at bounding box center [497, 38] width 226 height 14
click at [485, 35] on span "شركة اس اى آى للاستيراد والتصدير والتوريدات" at bounding box center [497, 38] width 226 height 14
click at [1218, 369] on p "العملاء" at bounding box center [1219, 373] width 47 height 25
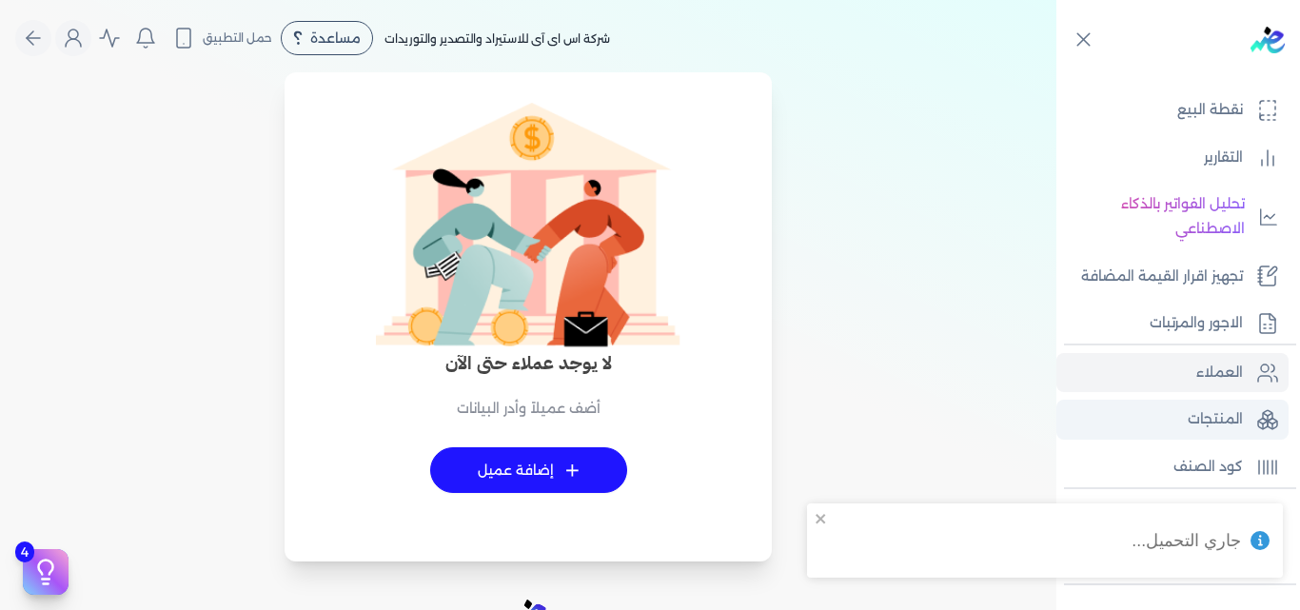
click at [1215, 405] on link "المنتجات" at bounding box center [1172, 420] width 232 height 40
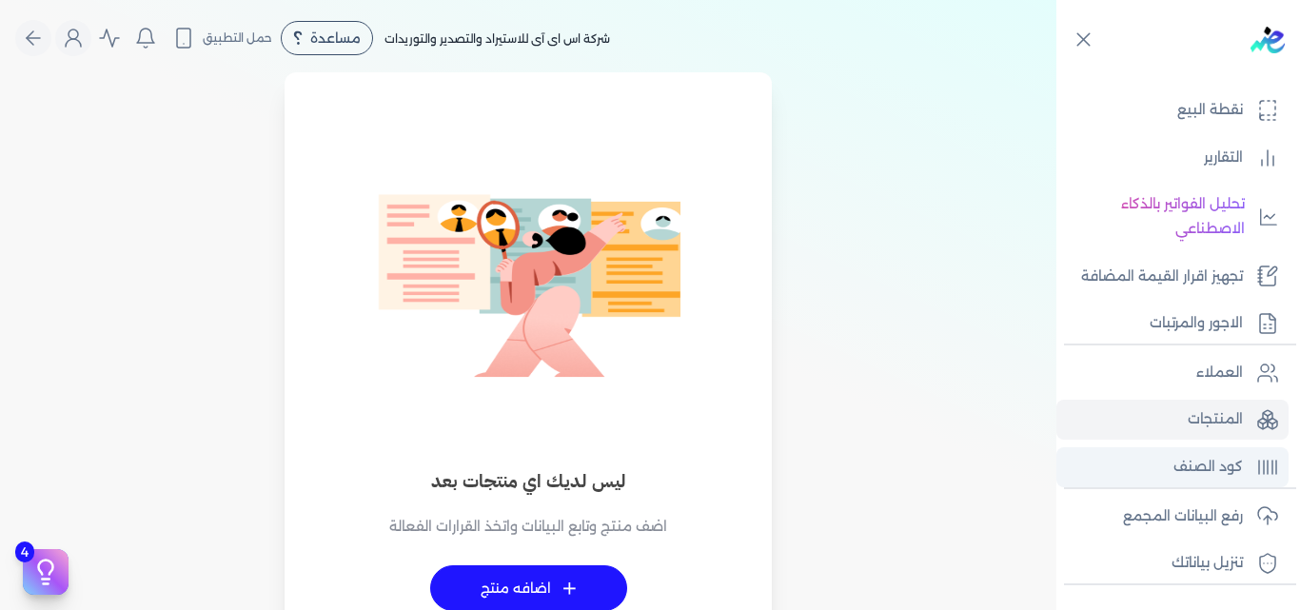
click at [1209, 462] on p "كود الصنف" at bounding box center [1207, 467] width 69 height 25
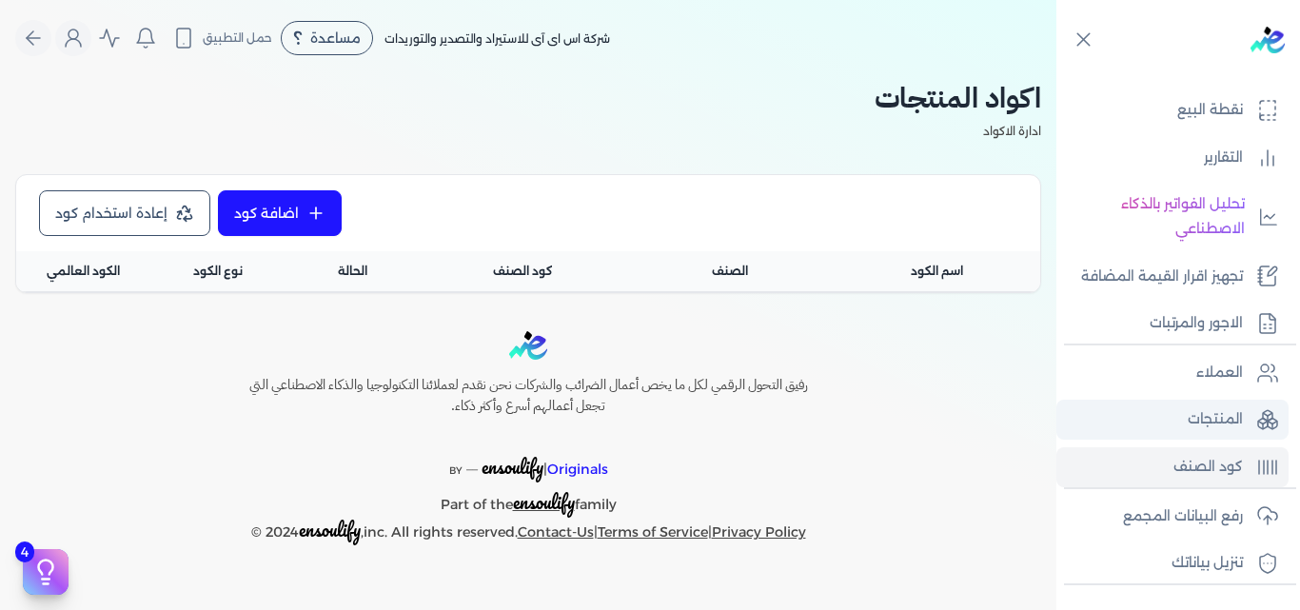
click at [1205, 415] on p "المنتجات" at bounding box center [1215, 419] width 55 height 25
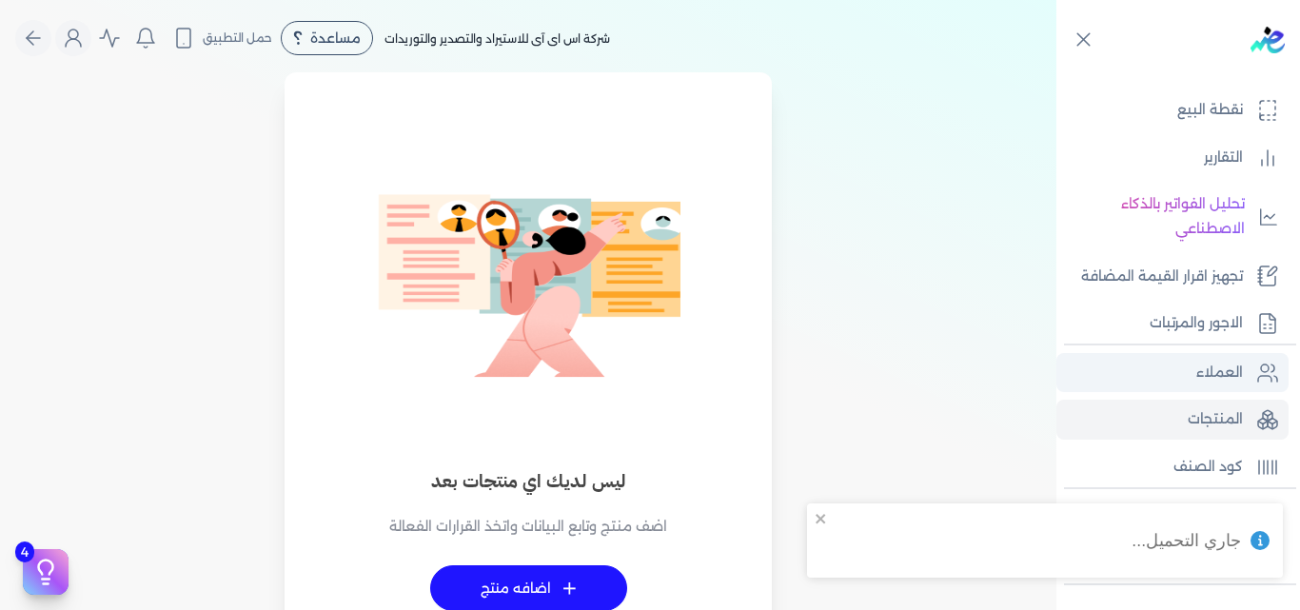
click at [1208, 373] on p "العملاء" at bounding box center [1219, 373] width 47 height 25
